Goal: Task Accomplishment & Management: Manage account settings

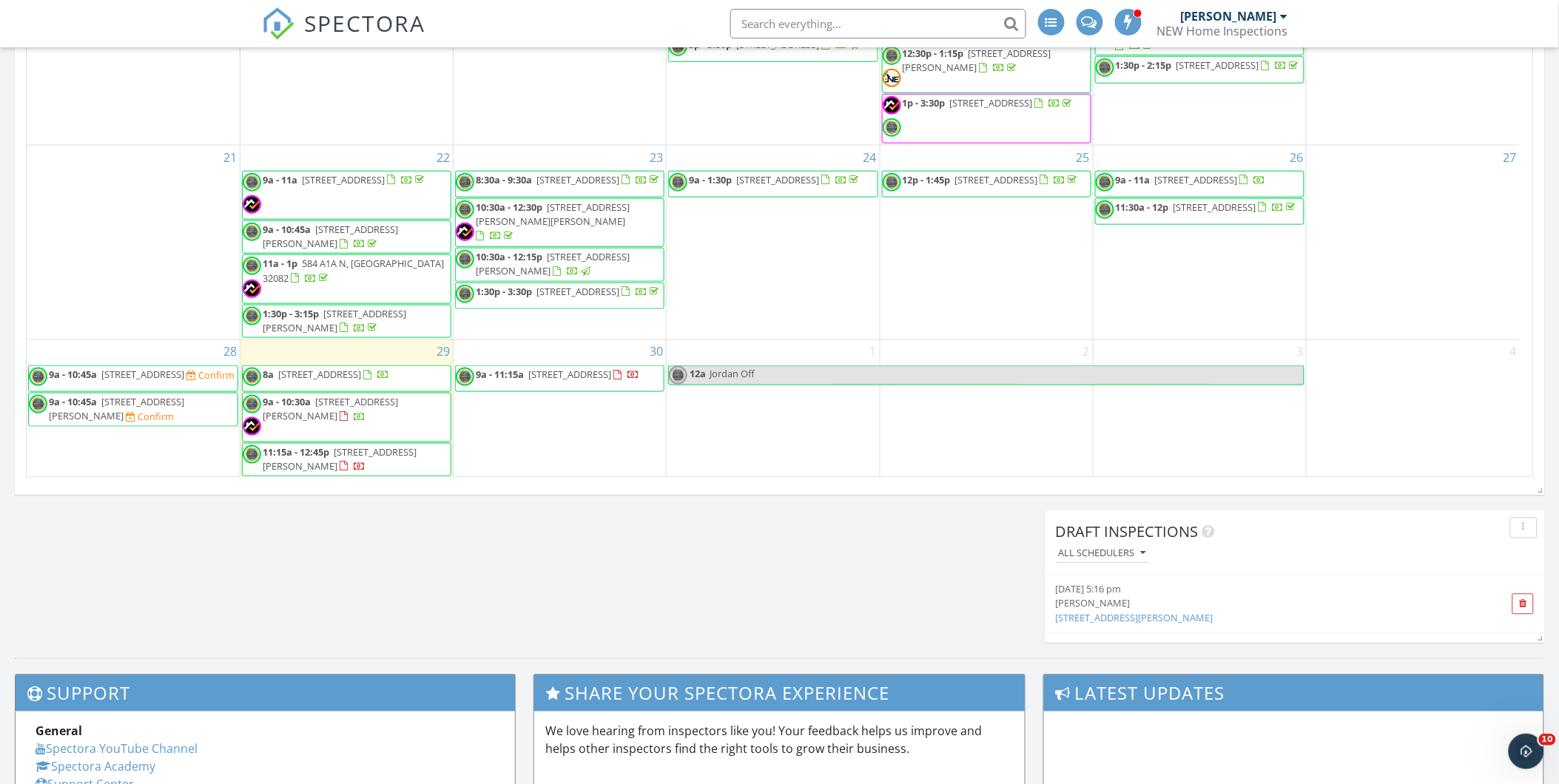
scroll to position [412, 0]
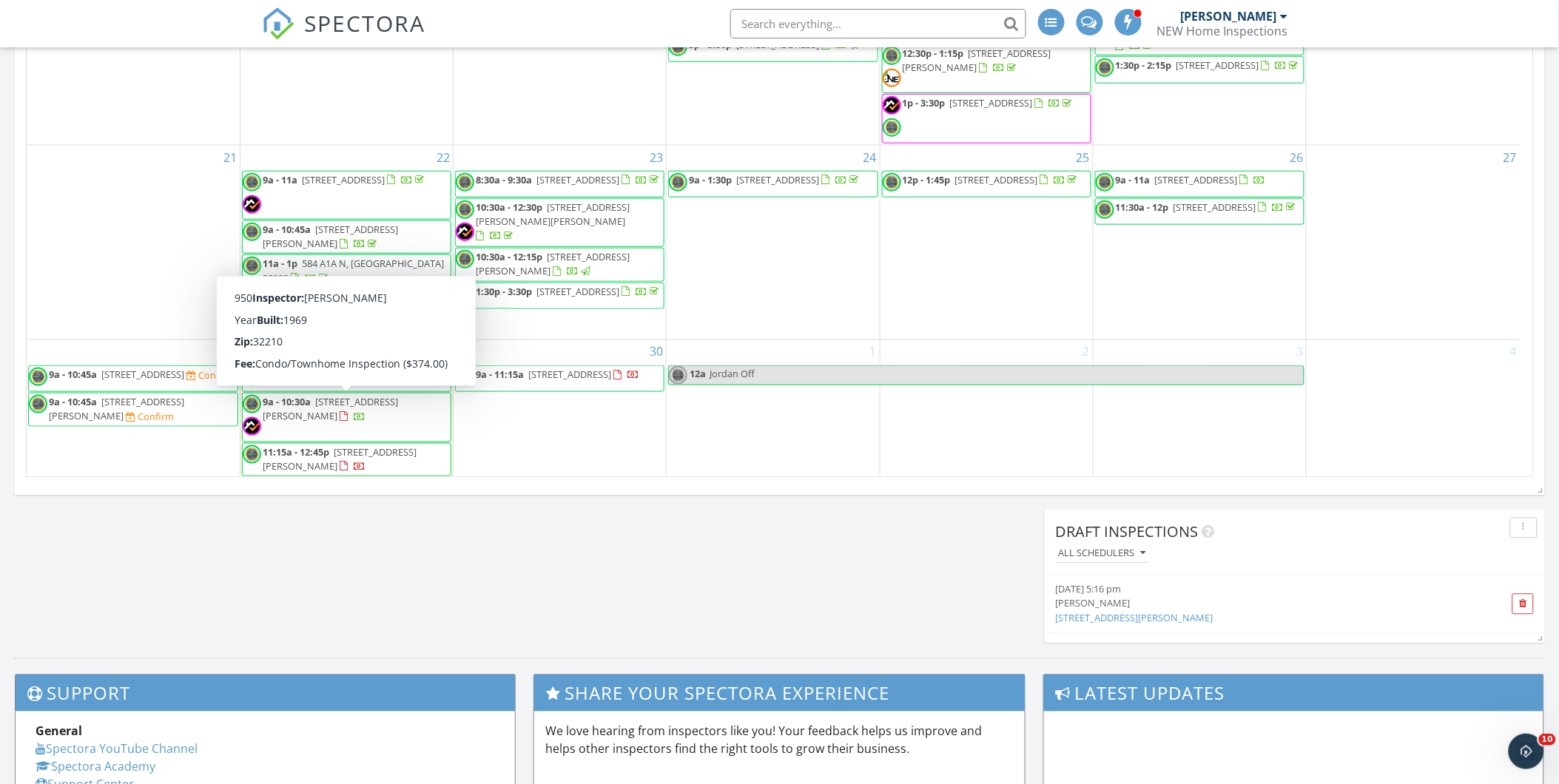
click at [312, 401] on link "9a - 10:30a 3434 Blanding Blvd Unit 116, Jacksonville 32210" at bounding box center [330, 409] width 135 height 27
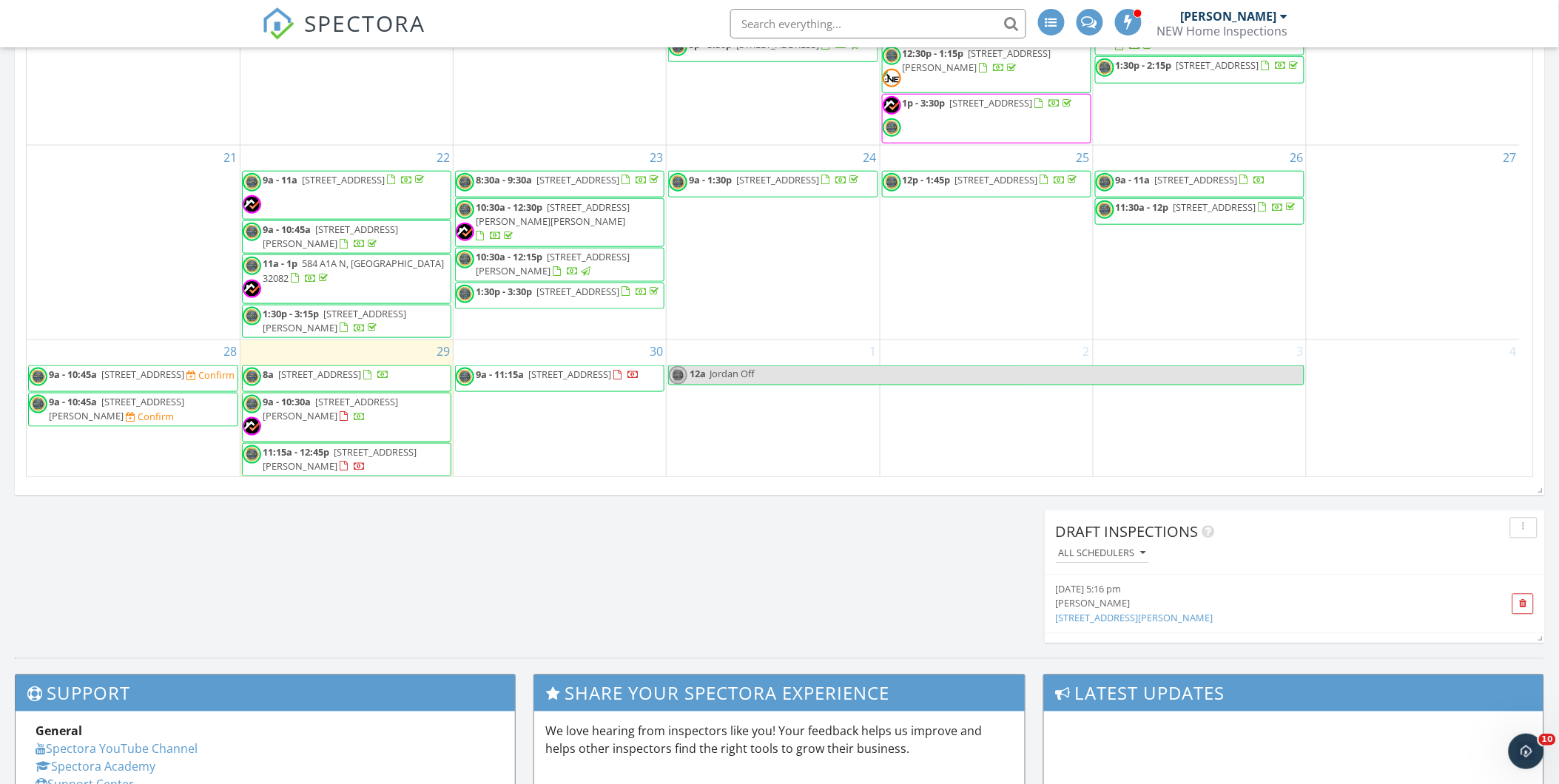
scroll to position [412, 0]
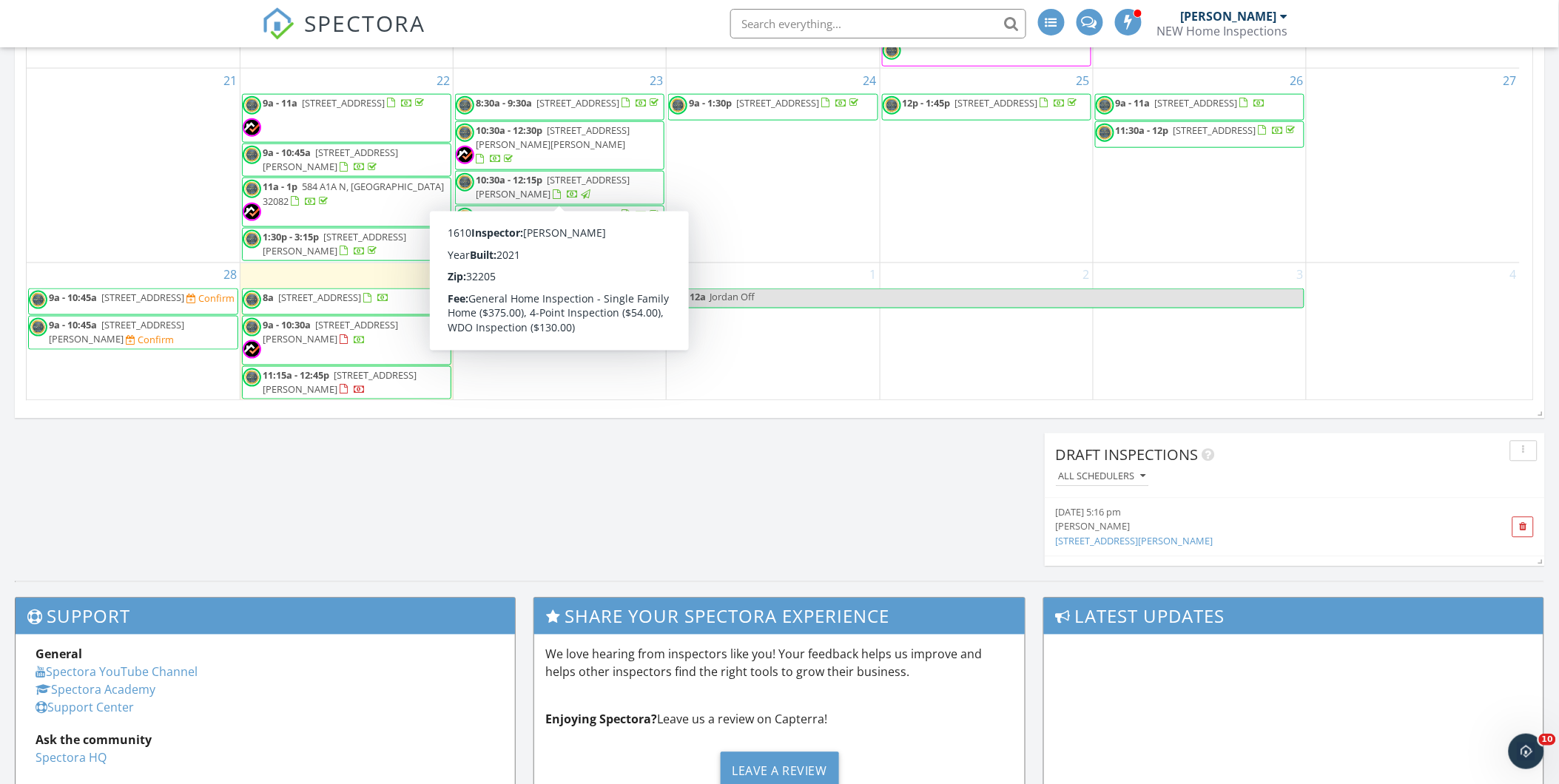
scroll to position [987, 0]
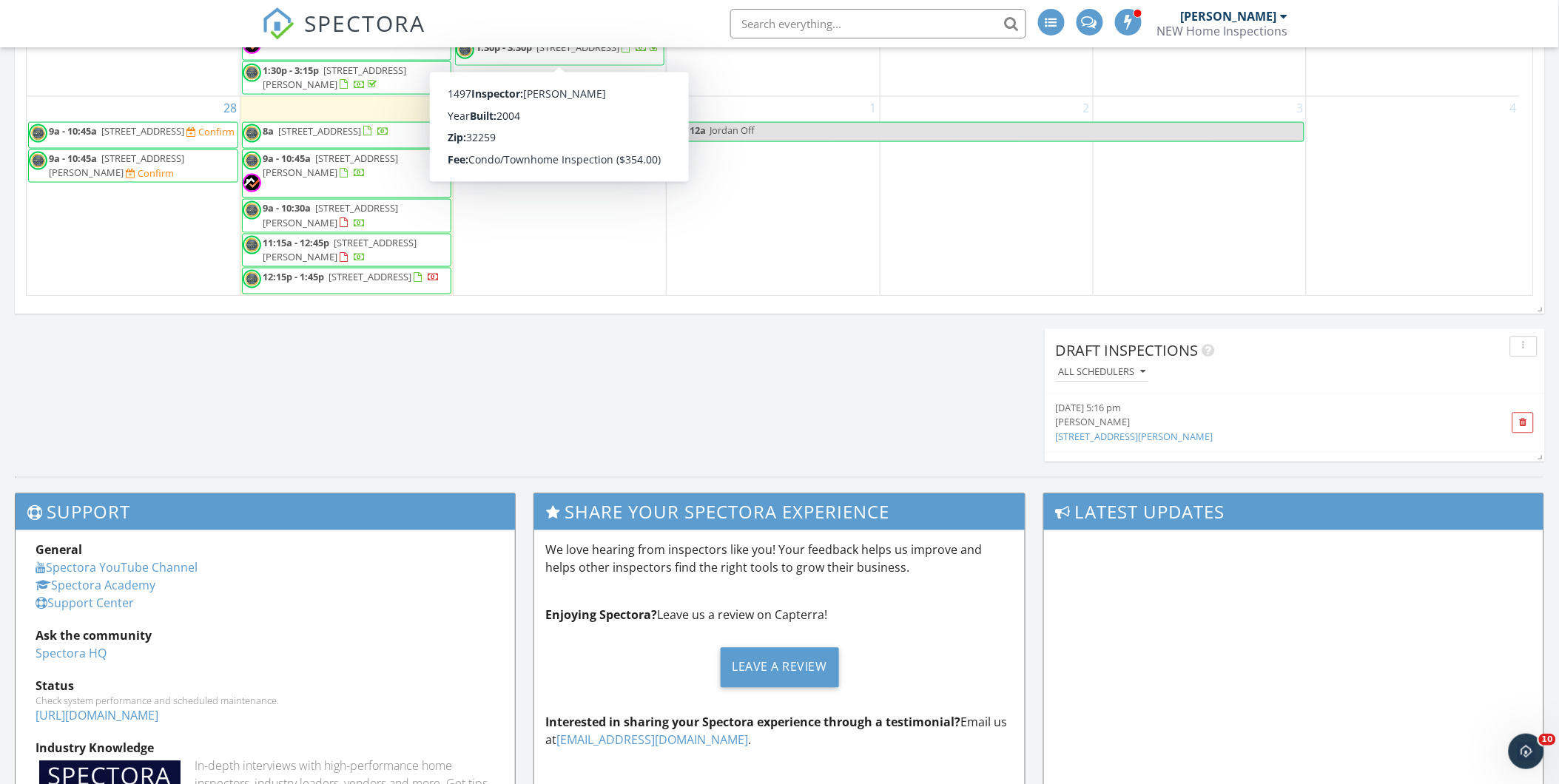
scroll to position [904, 0]
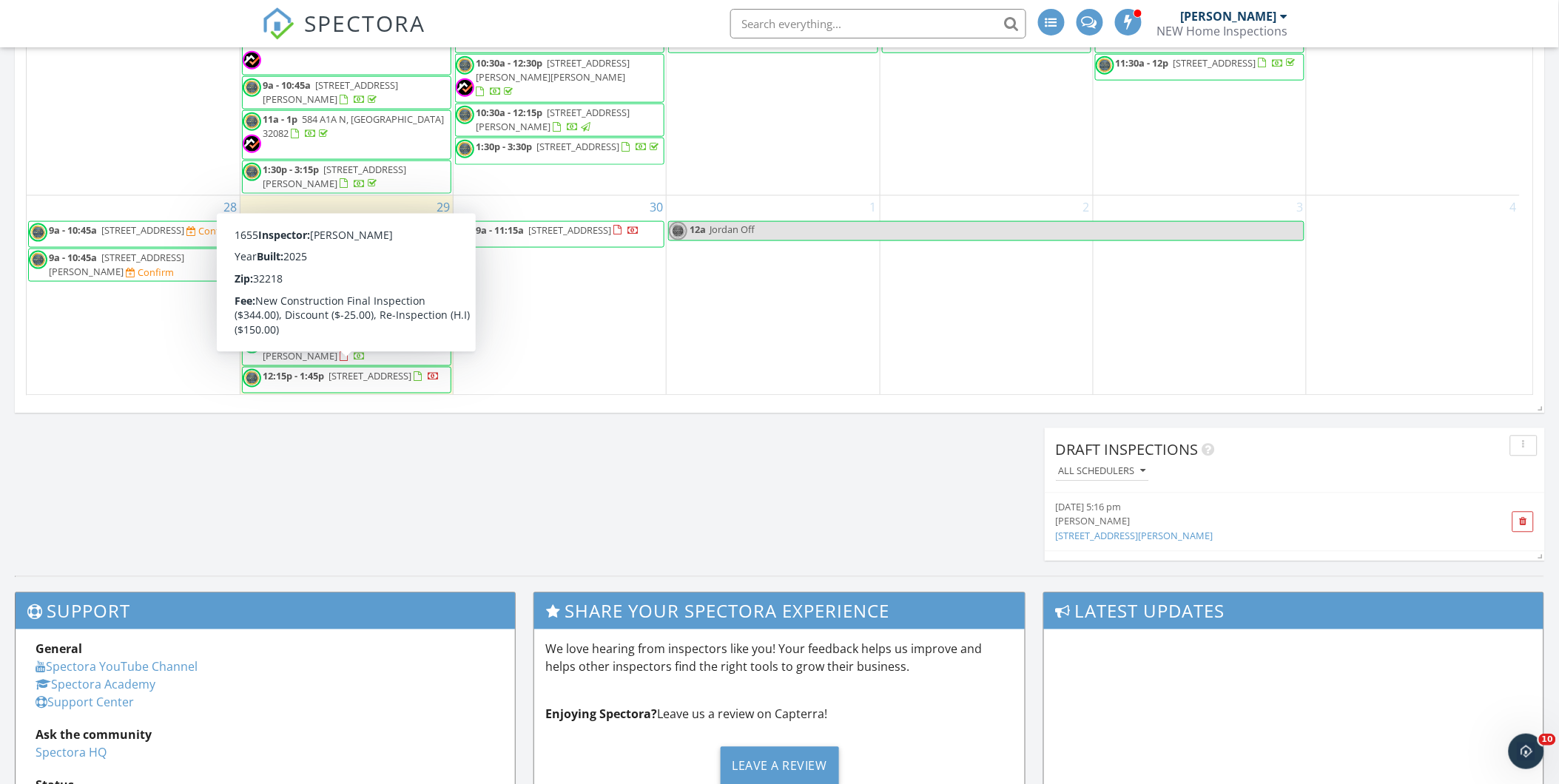
click at [297, 372] on span "12:15p - 1:45p" at bounding box center [293, 375] width 62 height 14
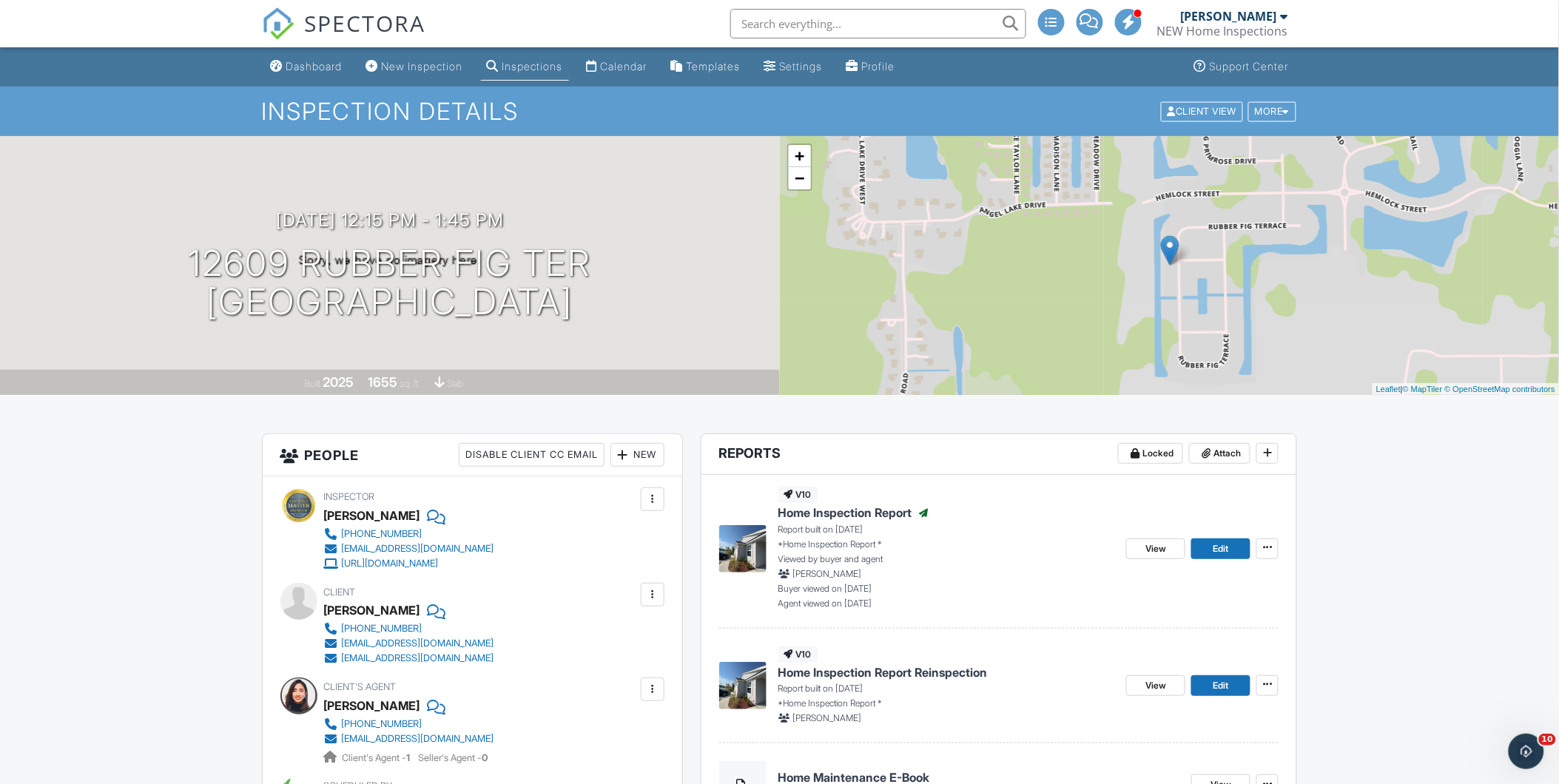
drag, startPoint x: 298, startPoint y: 65, endPoint x: 305, endPoint y: 60, distance: 8.6
click at [299, 63] on div "Dashboard" at bounding box center [314, 66] width 56 height 13
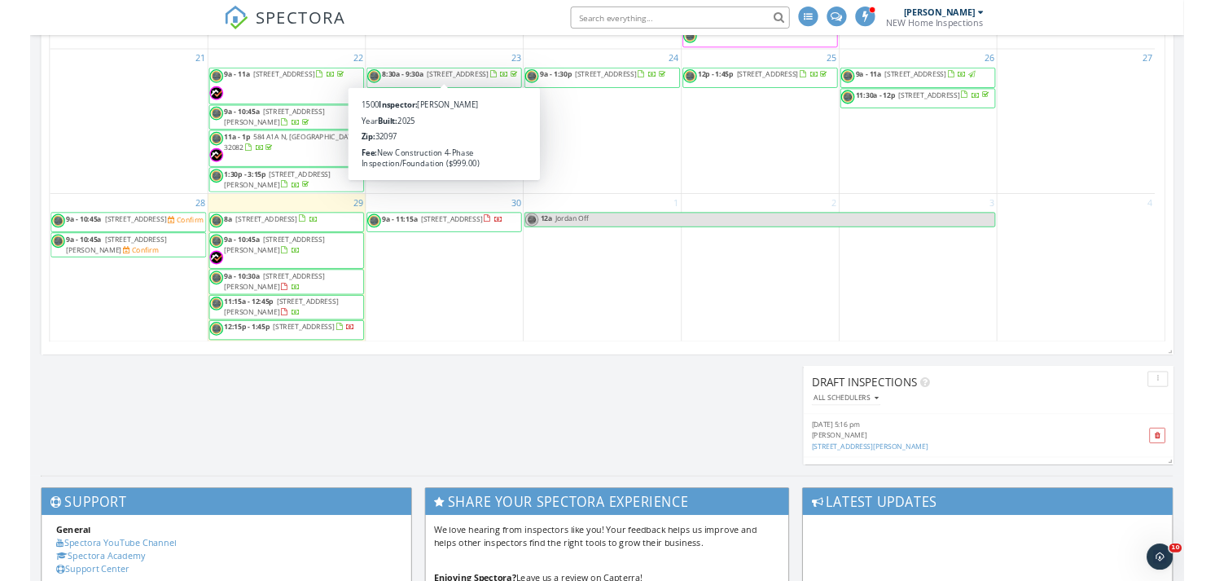
scroll to position [905, 0]
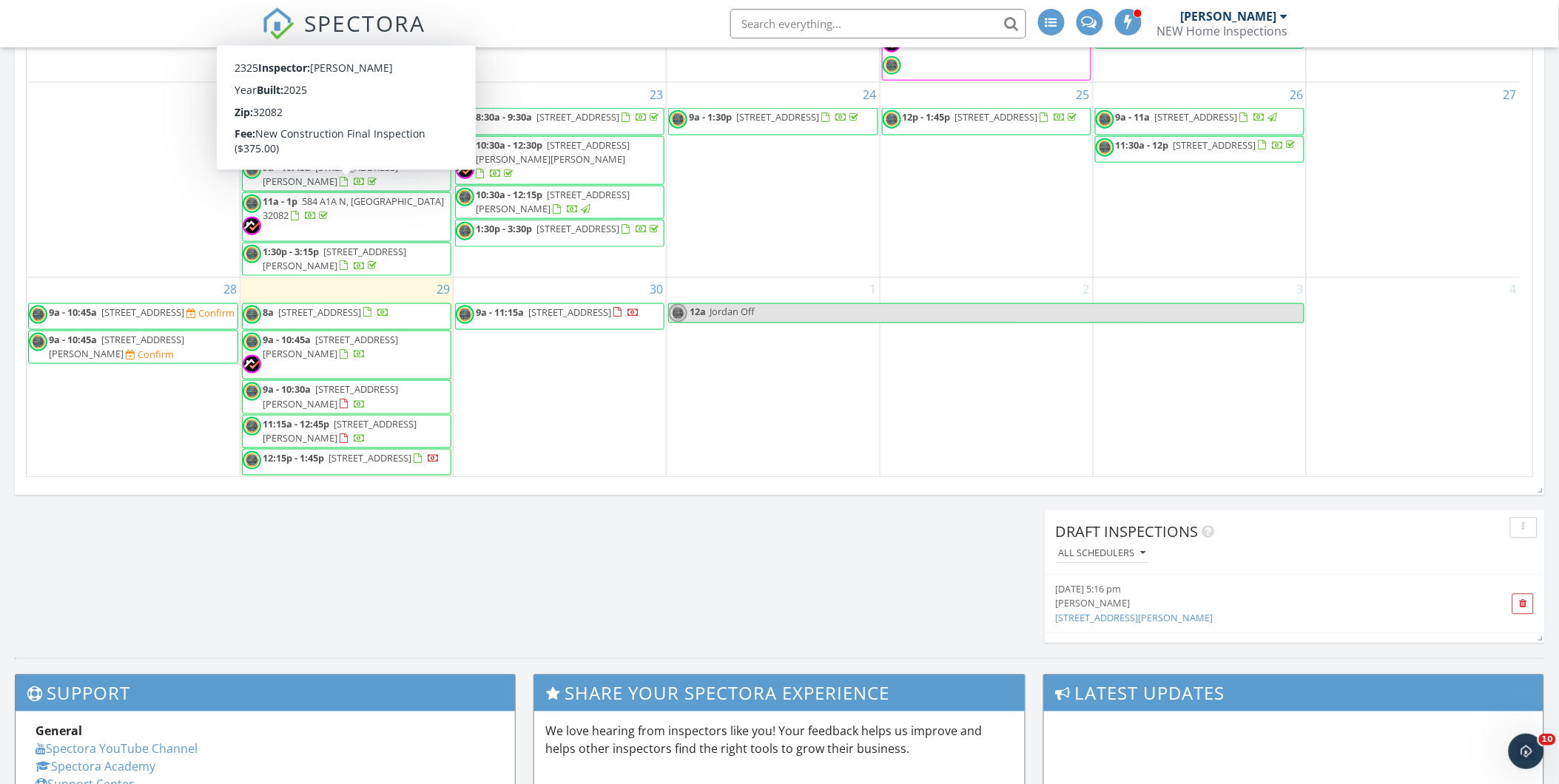
click at [581, 280] on div "30 9a - 11:15a 75521 Driftwood Ct , Yulee 32097" at bounding box center [560, 377] width 213 height 199
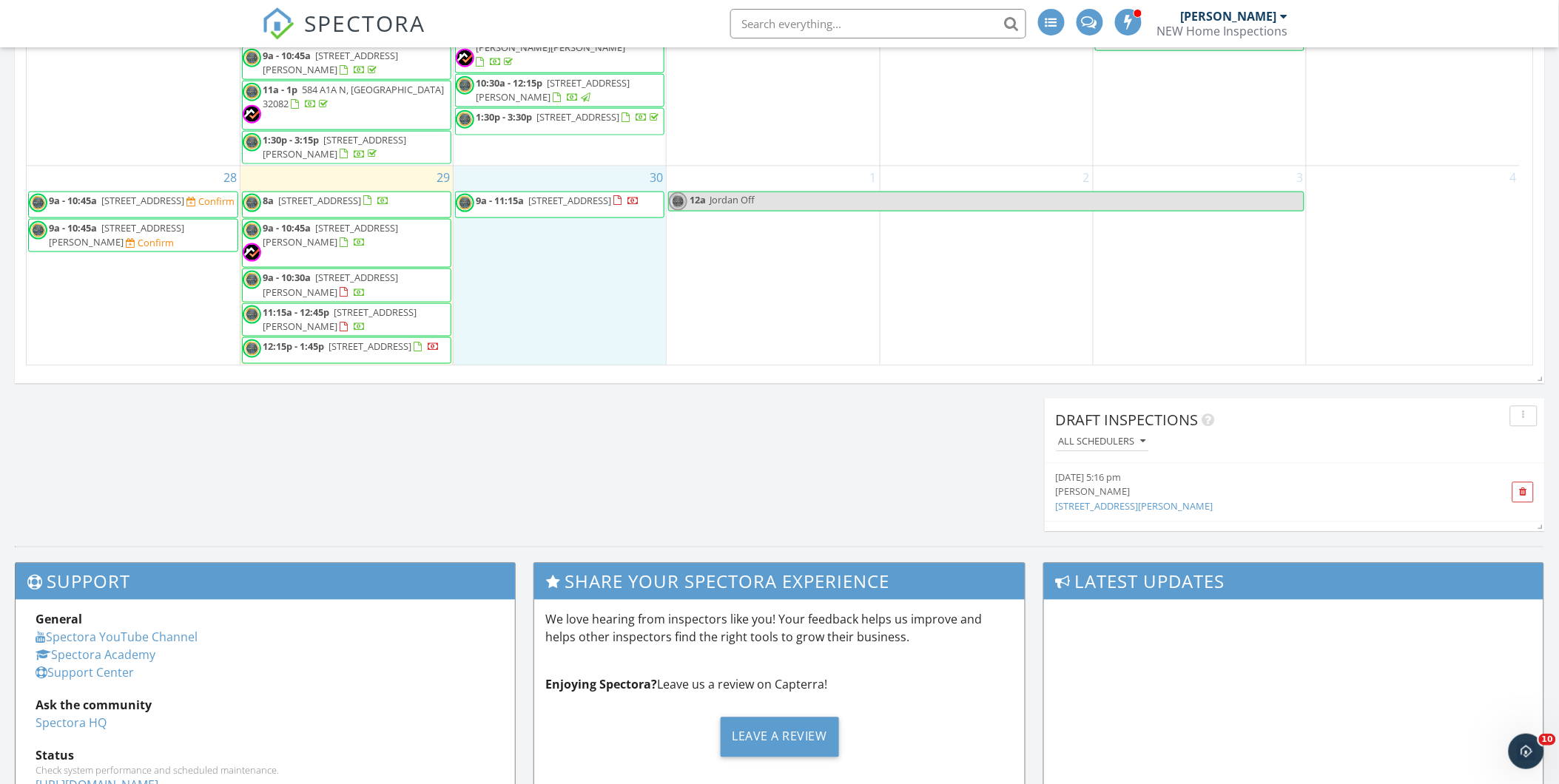
scroll to position [987, 0]
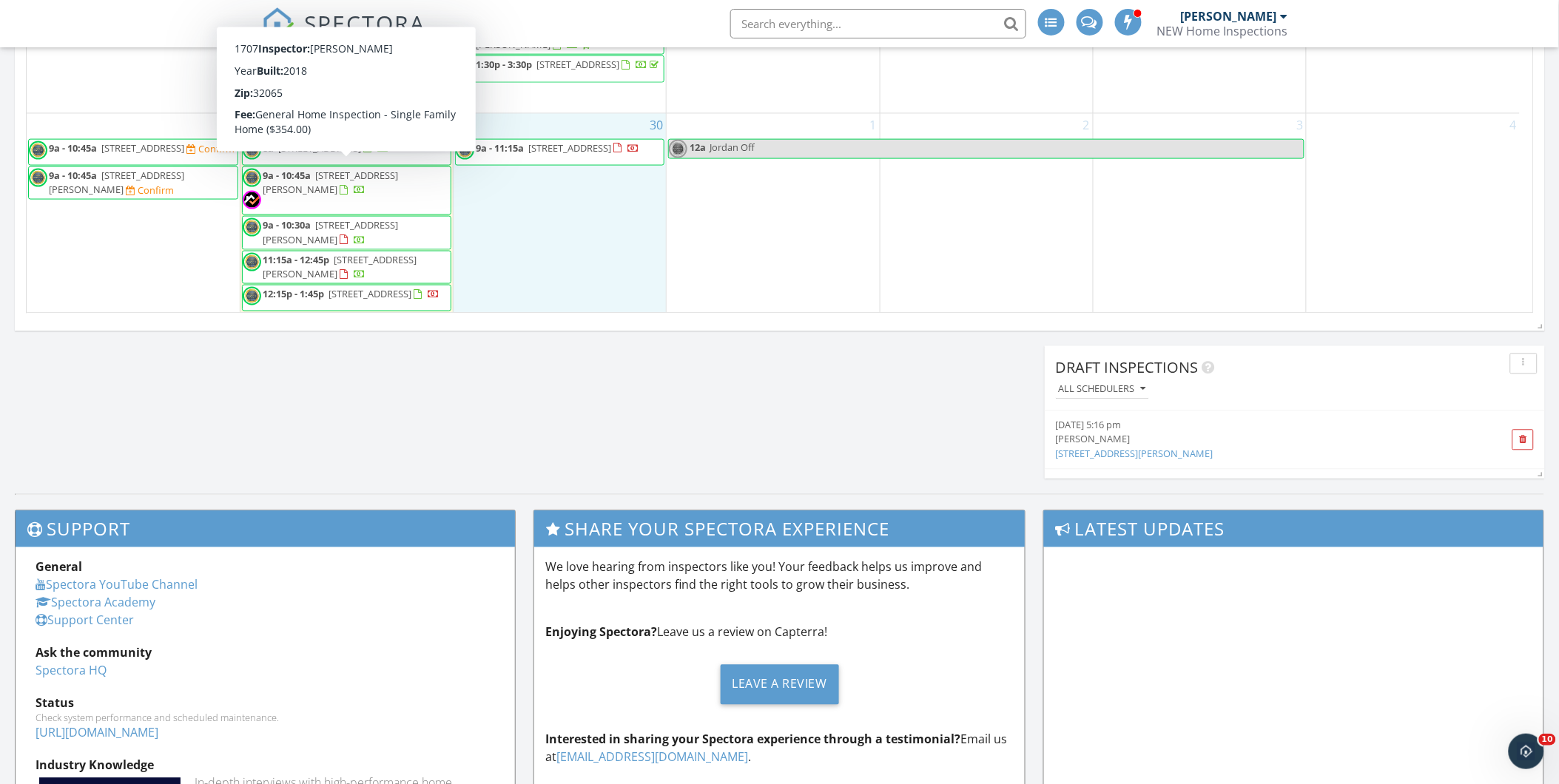
click at [340, 184] on div at bounding box center [353, 190] width 26 height 14
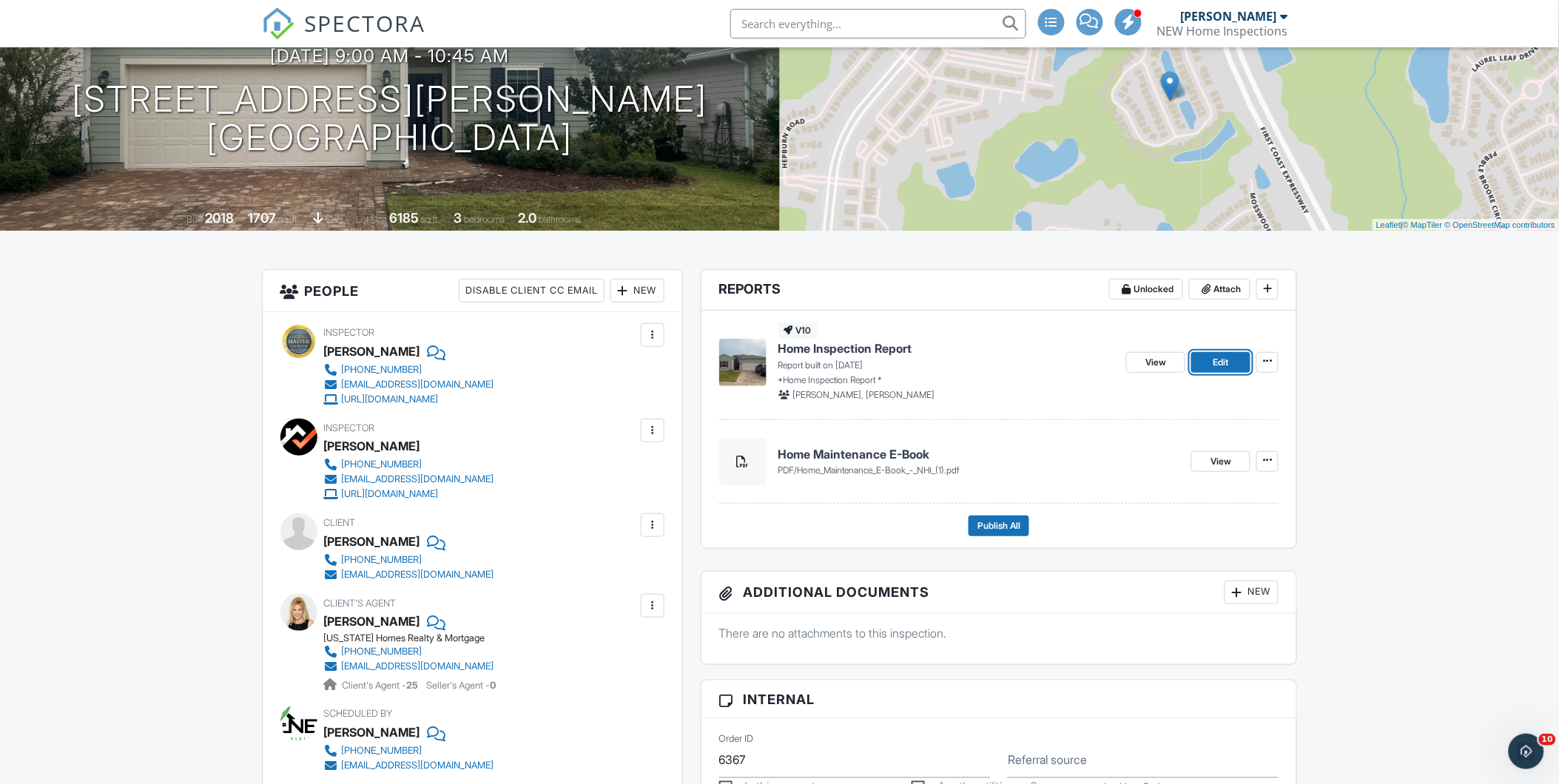
drag, startPoint x: 1210, startPoint y: 364, endPoint x: 1206, endPoint y: 353, distance: 11.7
click at [1210, 364] on link "Edit" at bounding box center [1220, 362] width 59 height 21
